Goal: Communication & Community: Share content

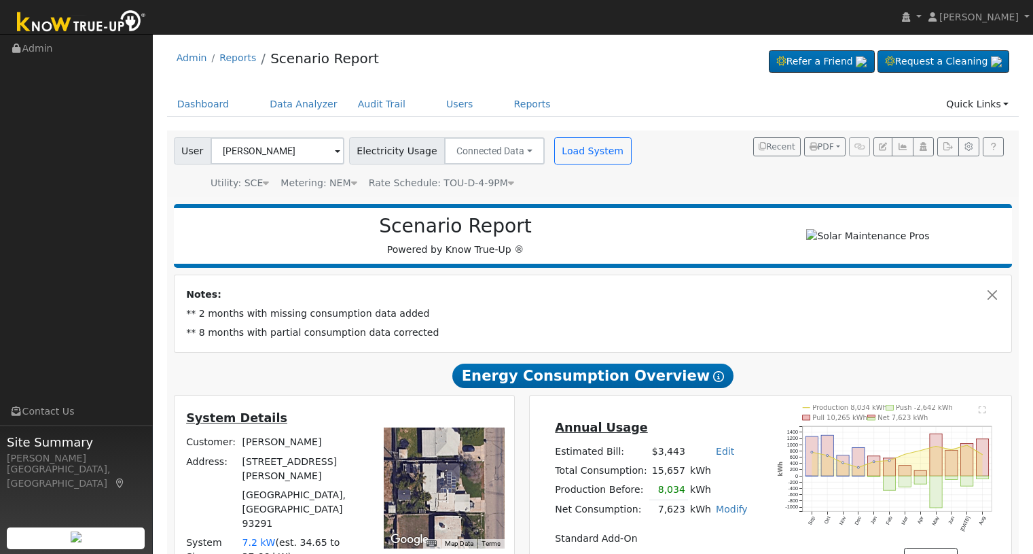
scroll to position [88, 0]
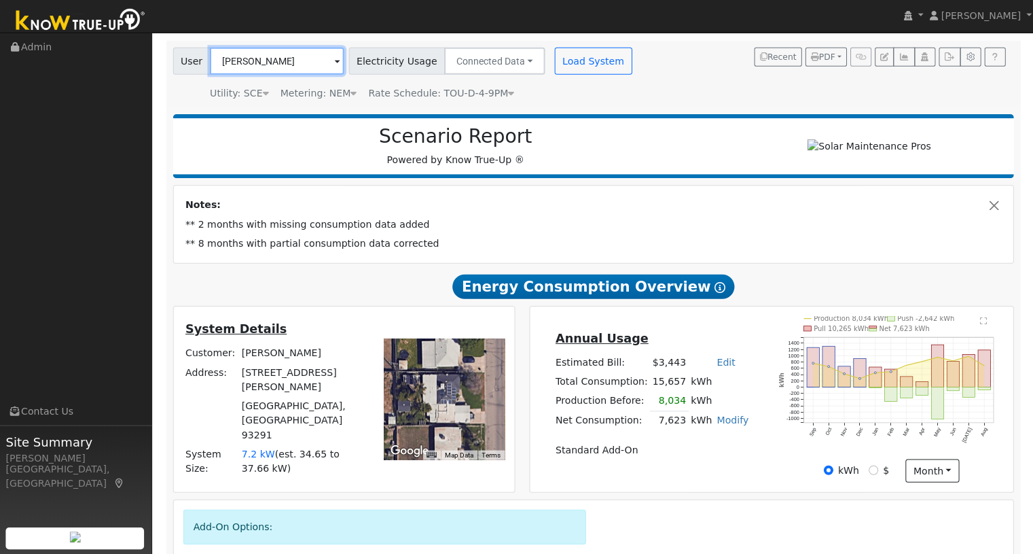
click at [315, 64] on input "[PERSON_NAME]" at bounding box center [278, 62] width 134 height 27
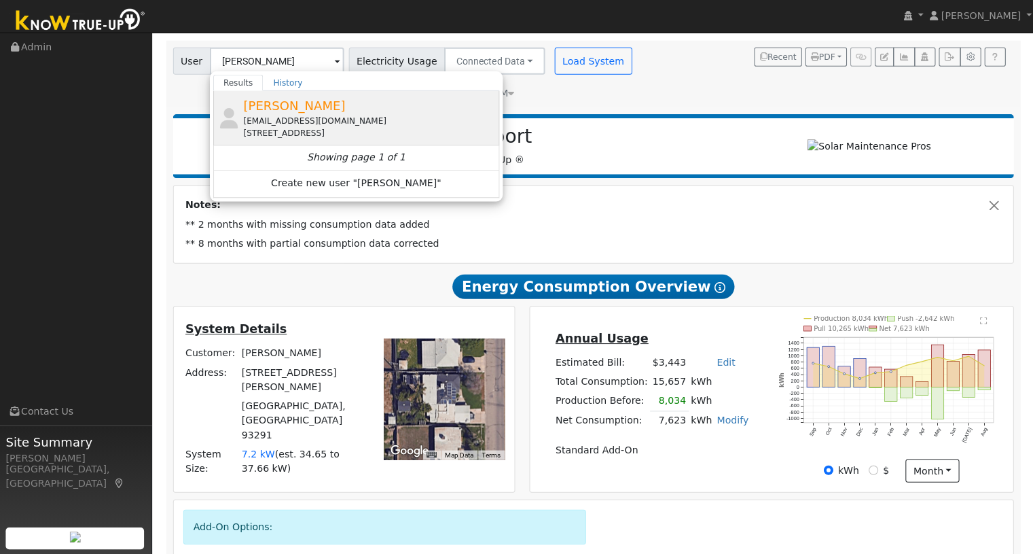
click at [327, 109] on div "[PERSON_NAME] [EMAIL_ADDRESS][DOMAIN_NAME] [STREET_ADDRESS]" at bounding box center [370, 119] width 252 height 43
type input "[PERSON_NAME]"
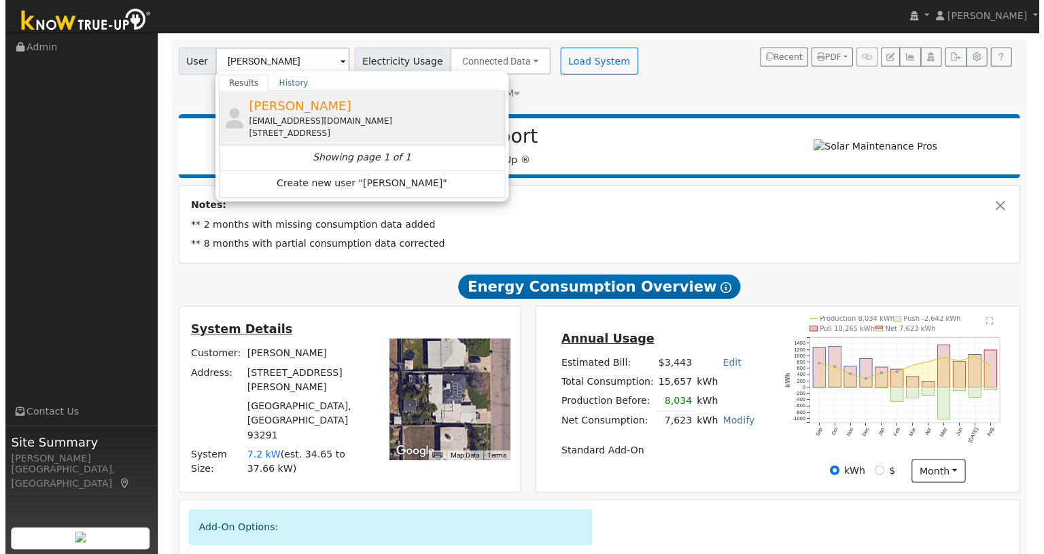
scroll to position [0, 0]
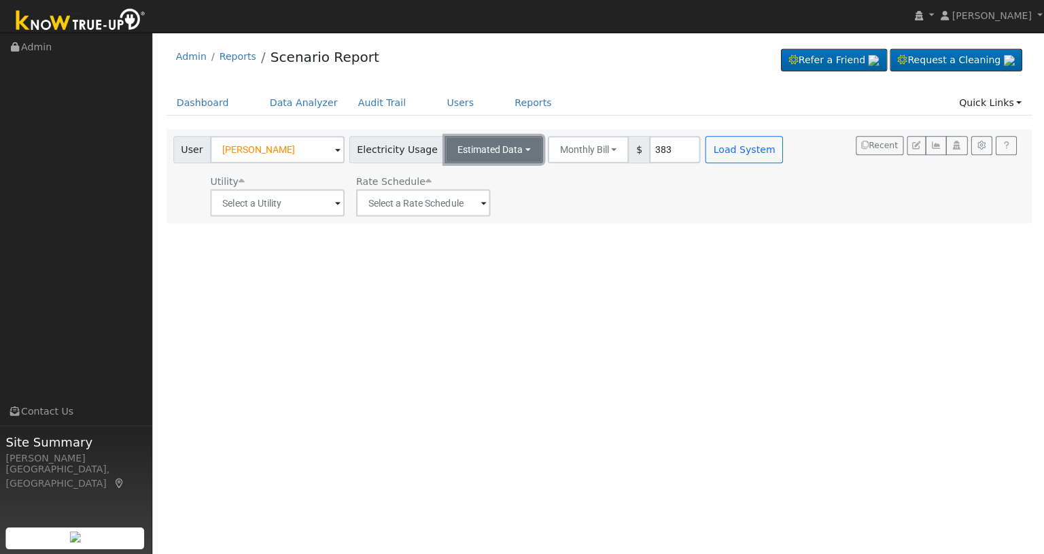
click at [511, 156] on button "Estimated Data" at bounding box center [493, 150] width 98 height 27
click at [497, 178] on link "Connected Data" at bounding box center [492, 180] width 96 height 19
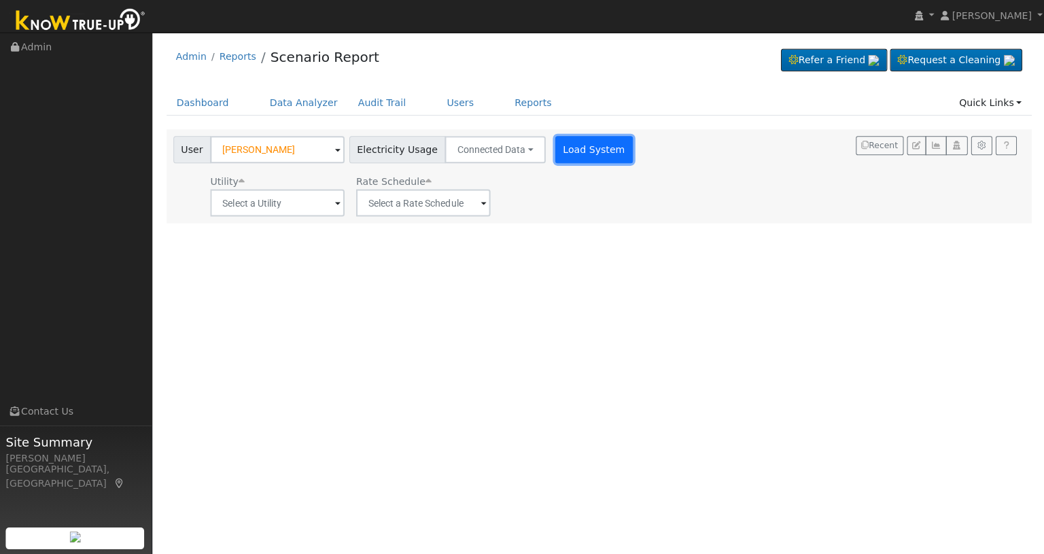
click at [588, 151] on button "Load System" at bounding box center [592, 150] width 77 height 27
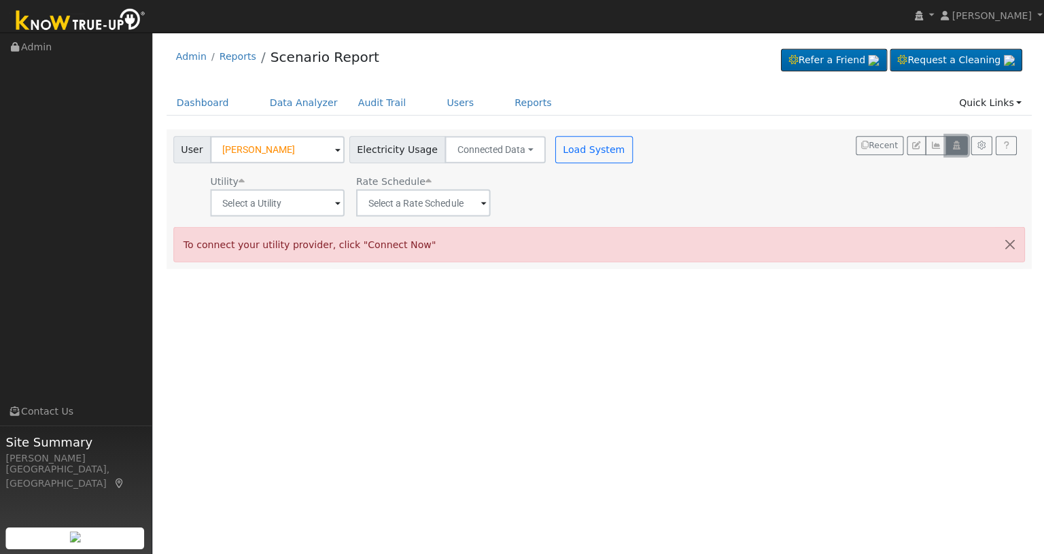
click at [953, 146] on icon "button" at bounding box center [954, 147] width 10 height 8
click at [436, 101] on link "Users" at bounding box center [460, 104] width 48 height 25
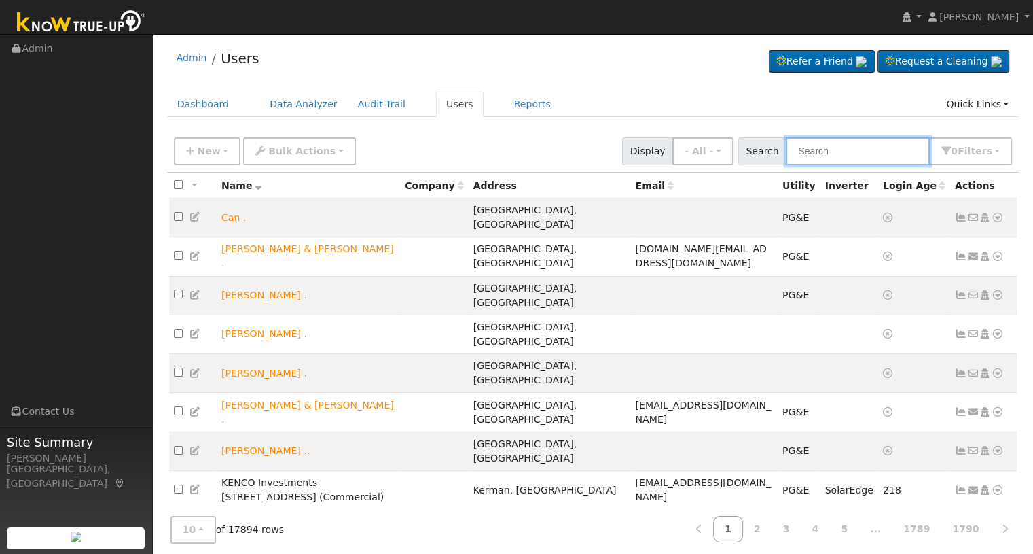
click at [827, 152] on input "text" at bounding box center [858, 151] width 144 height 28
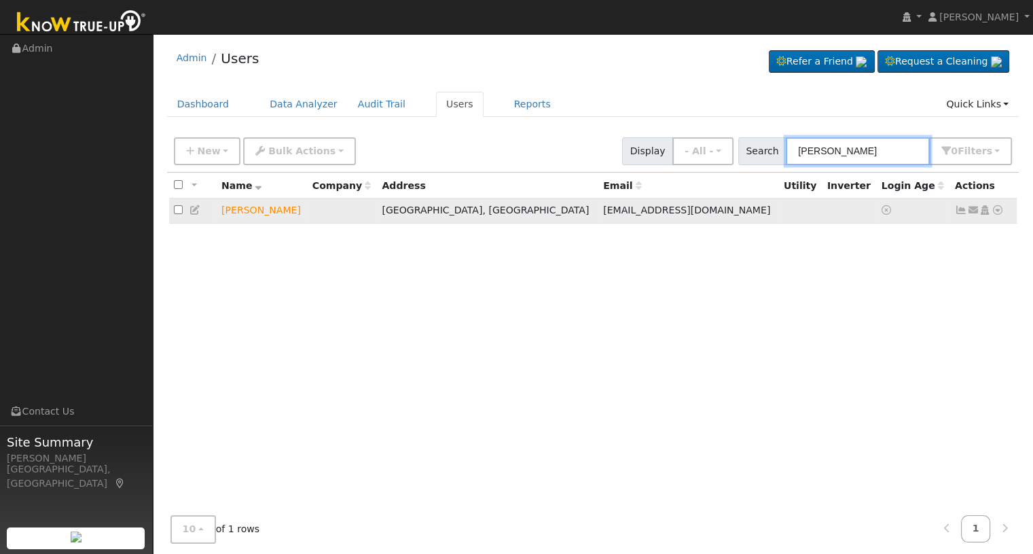
type input "[PERSON_NAME]"
click at [971, 209] on icon at bounding box center [974, 210] width 12 height 10
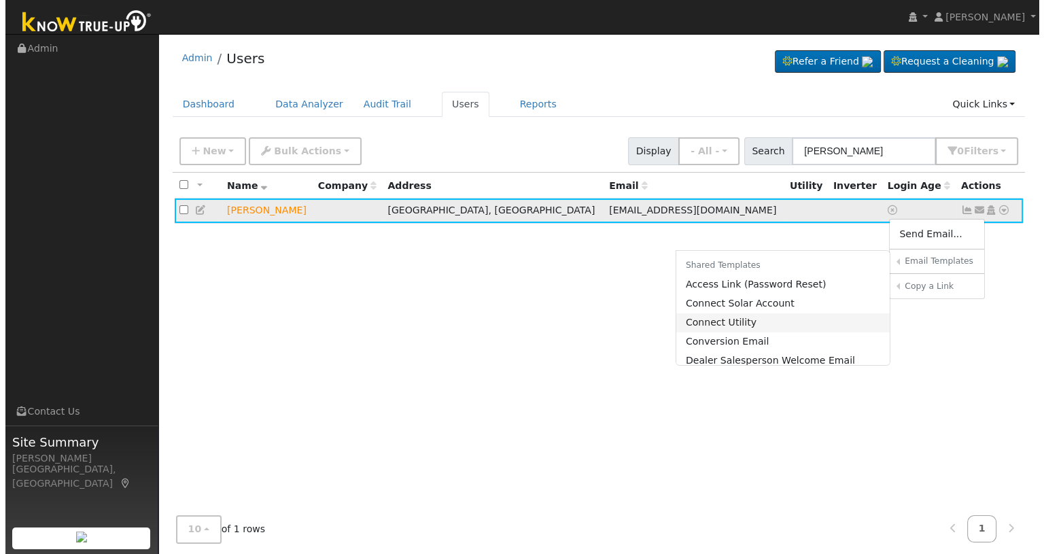
scroll to position [90, 0]
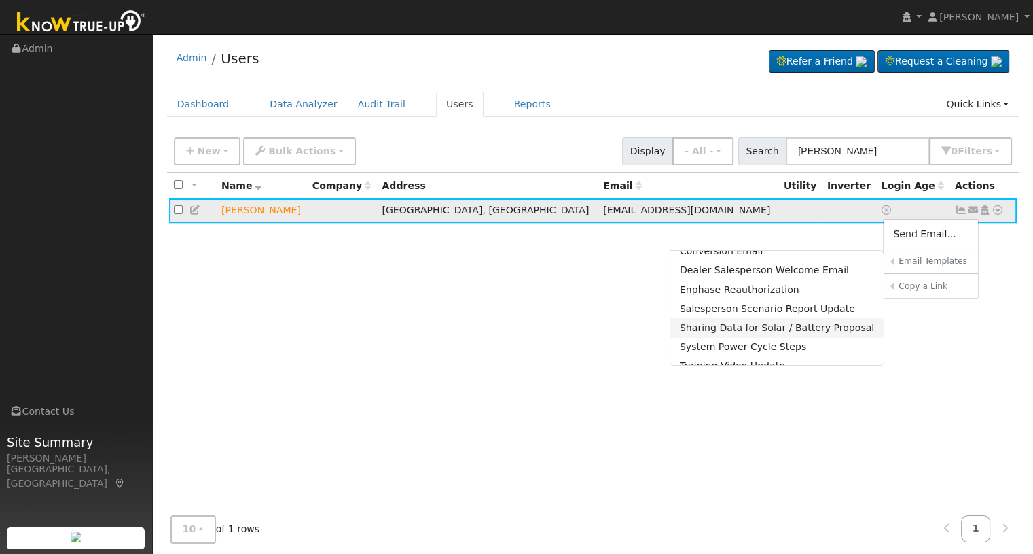
click at [741, 327] on link "Sharing Data for Solar / Battery Proposal" at bounding box center [778, 327] width 214 height 19
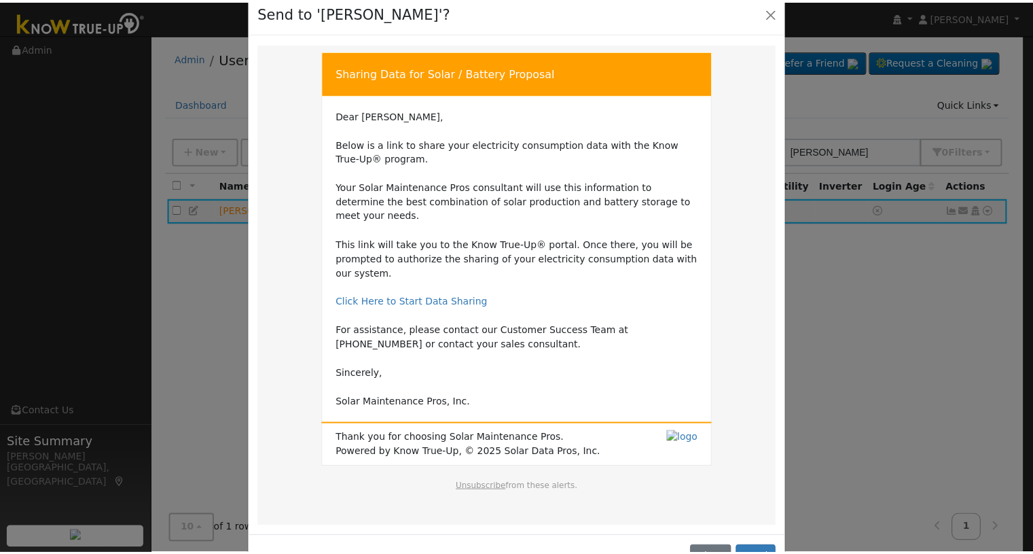
scroll to position [38, 0]
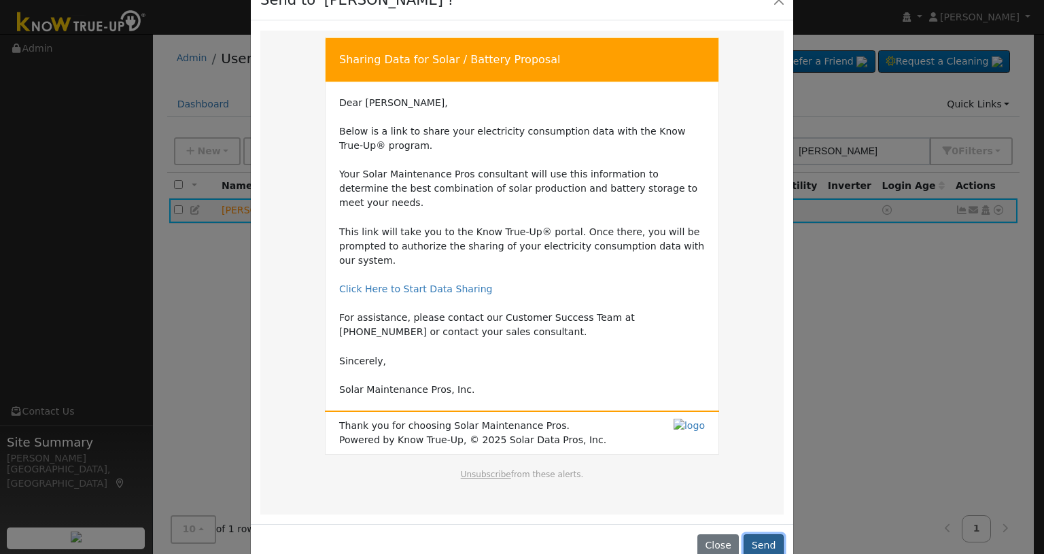
click at [758, 534] on button "Send" at bounding box center [763, 545] width 40 height 23
